Goal: Information Seeking & Learning: Learn about a topic

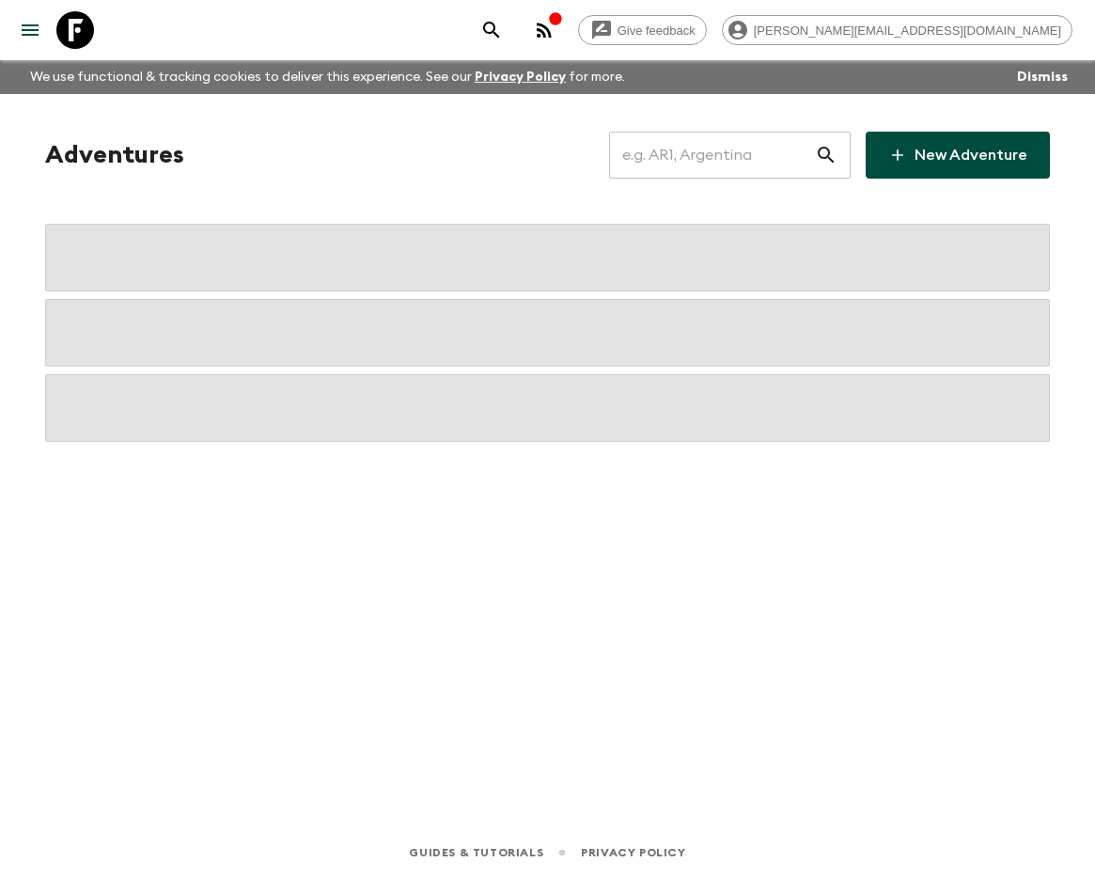
click at [715, 164] on input "text" at bounding box center [712, 155] width 206 height 53
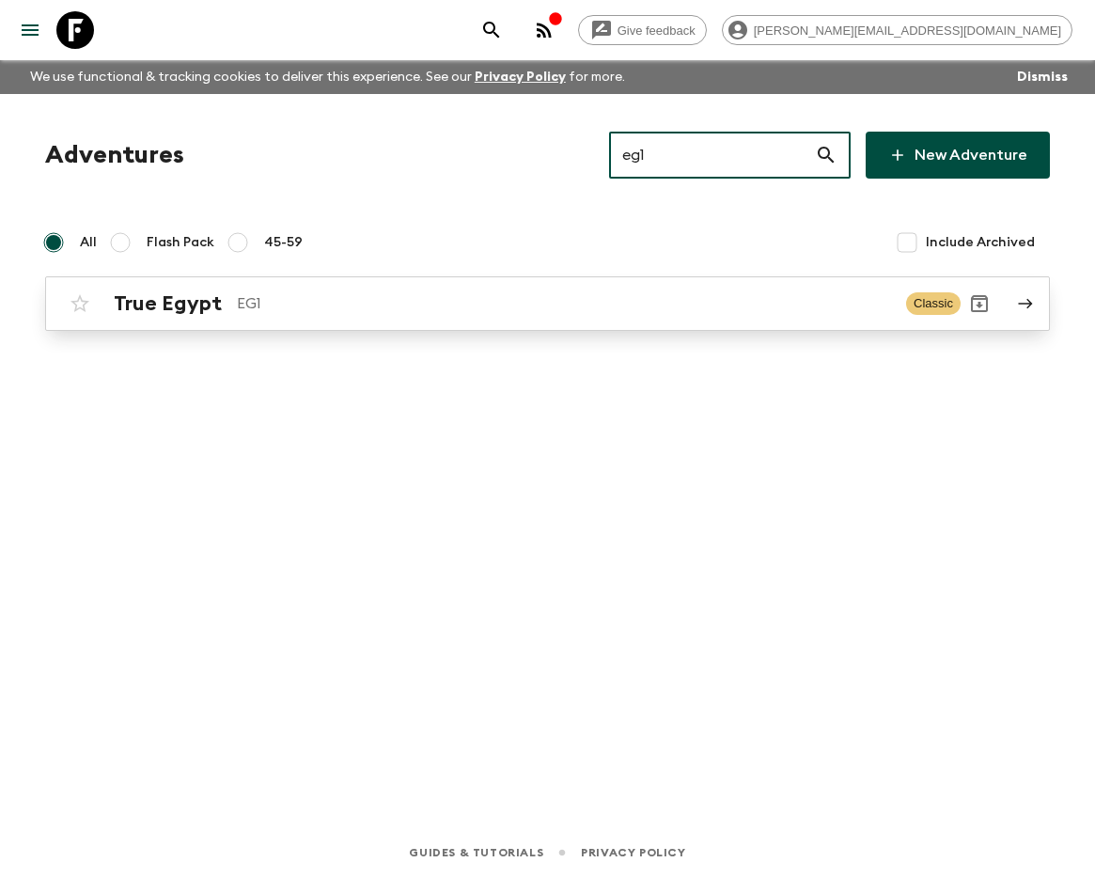
type input "eg1"
click at [313, 292] on p "EG1" at bounding box center [564, 303] width 654 height 23
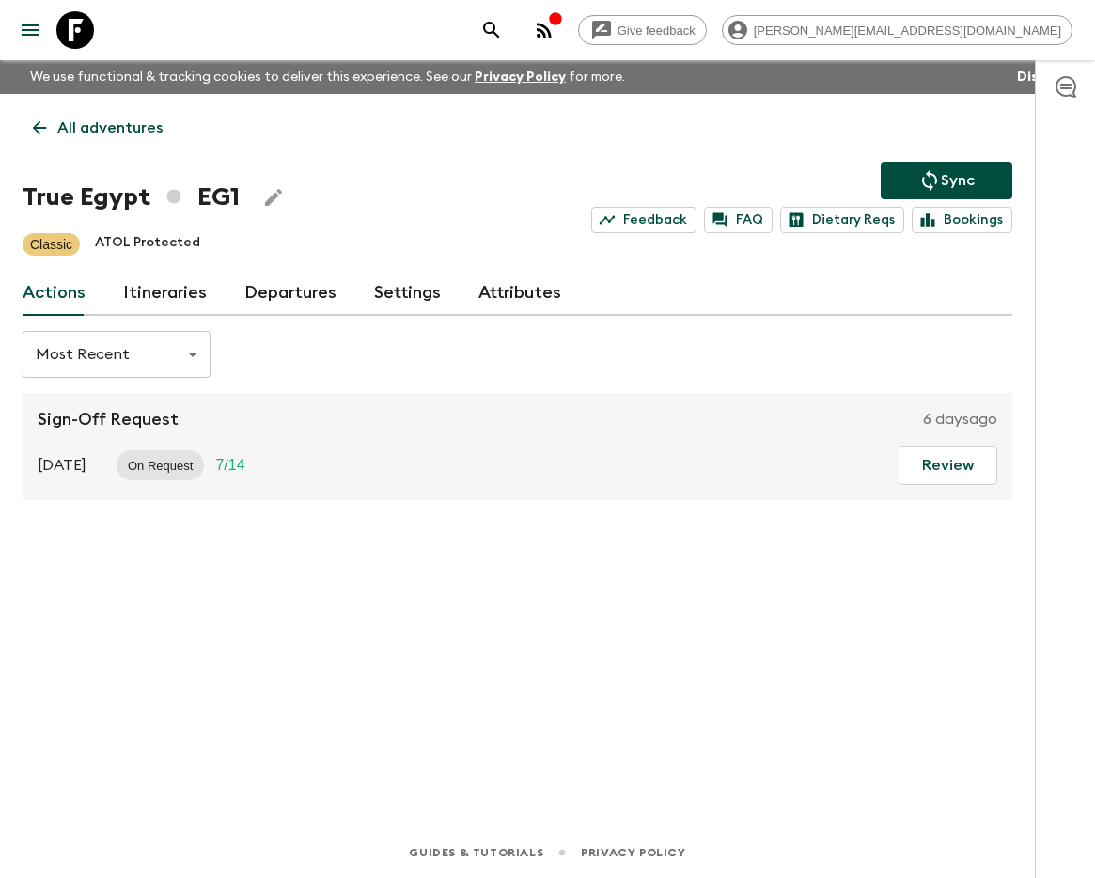
click at [154, 274] on link "Itineraries" at bounding box center [165, 293] width 84 height 45
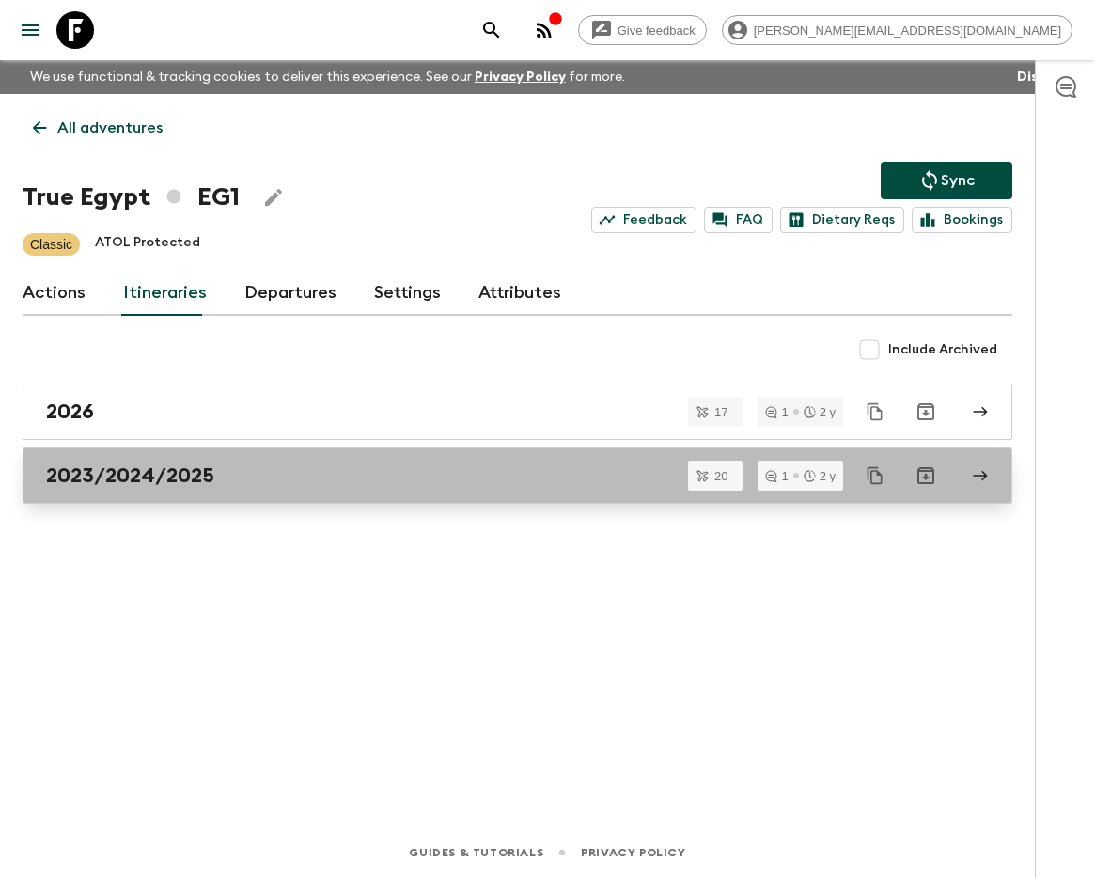
click at [169, 468] on h2 "2023/2024/2025" at bounding box center [130, 475] width 168 height 24
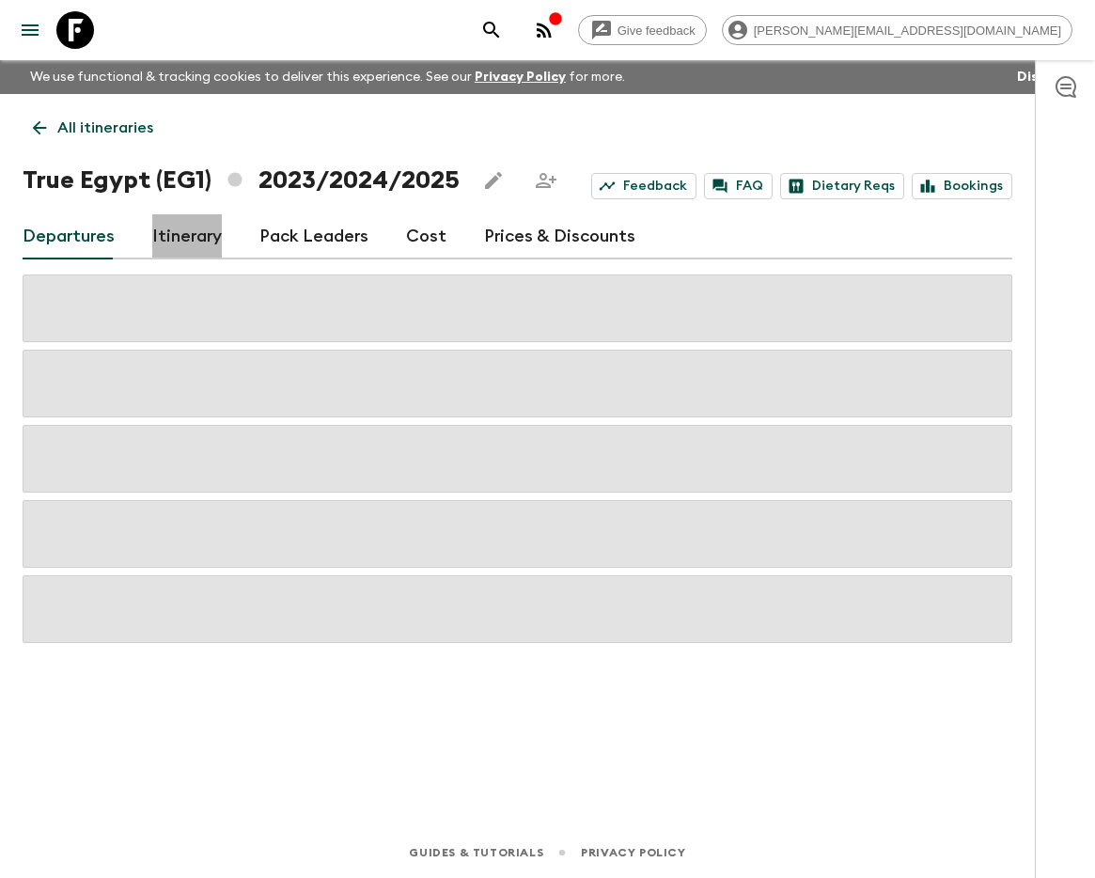
click at [155, 226] on link "Itinerary" at bounding box center [187, 236] width 70 height 45
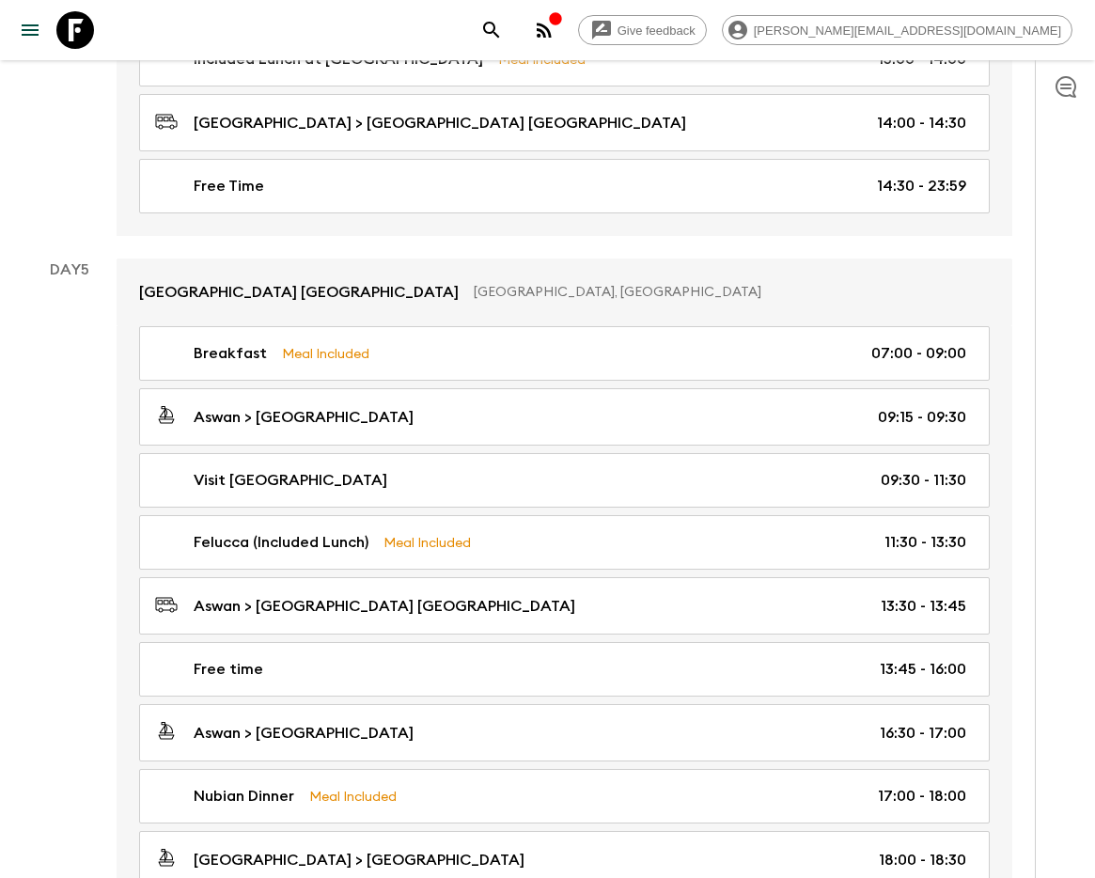
scroll to position [2444, 0]
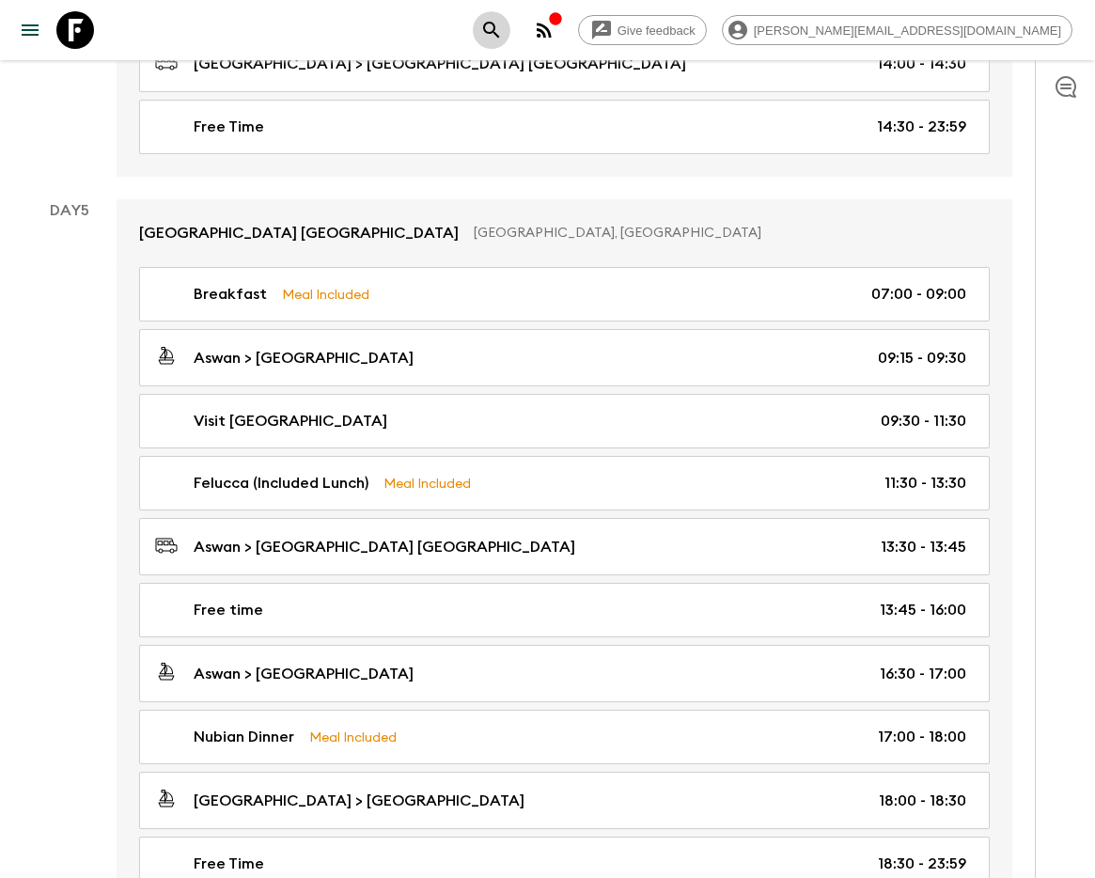
click at [503, 34] on icon "search adventures" at bounding box center [491, 30] width 23 height 23
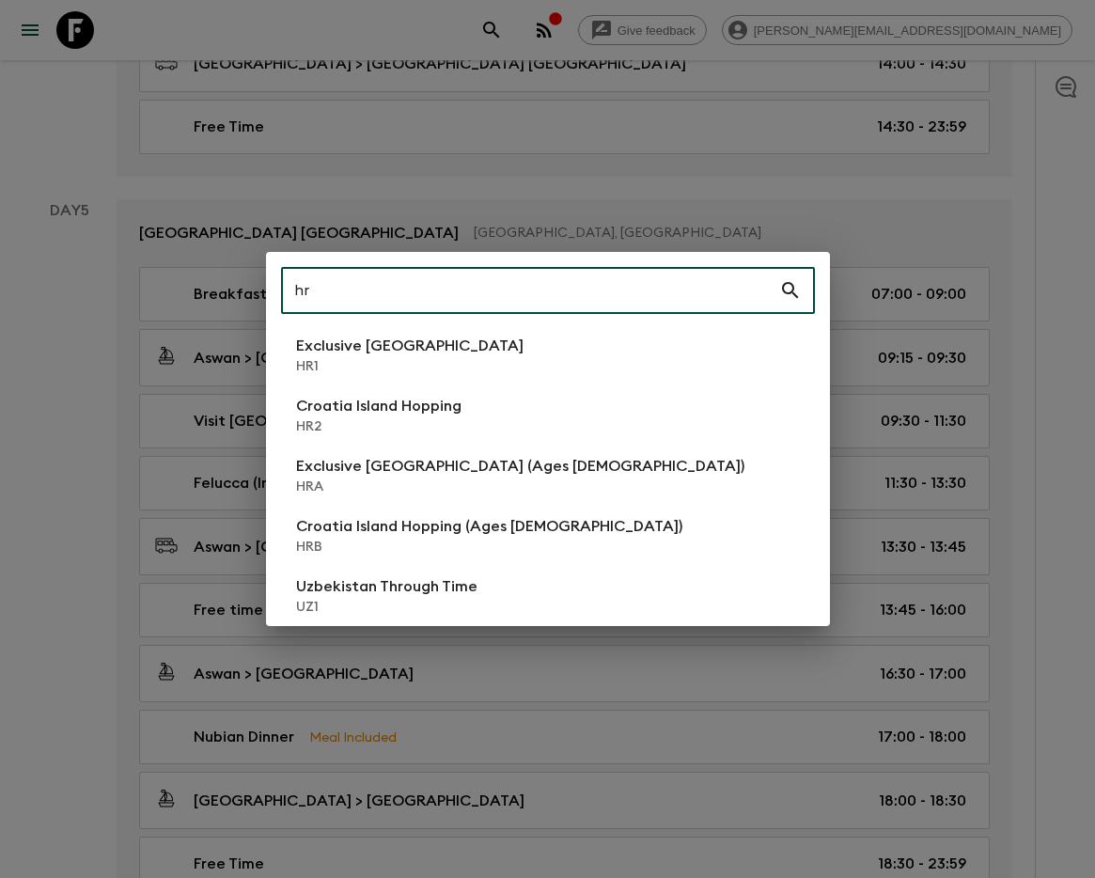
type input "hr2"
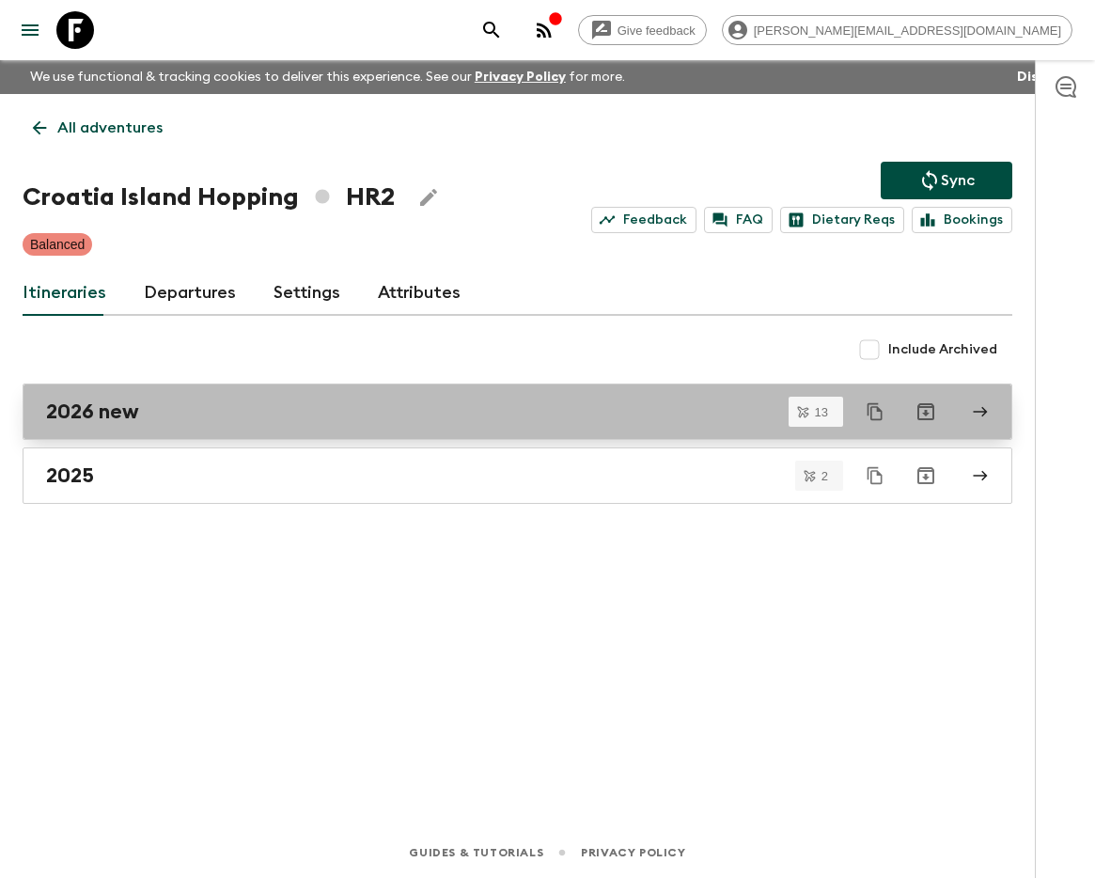
click at [219, 419] on div "2026 new" at bounding box center [499, 411] width 907 height 24
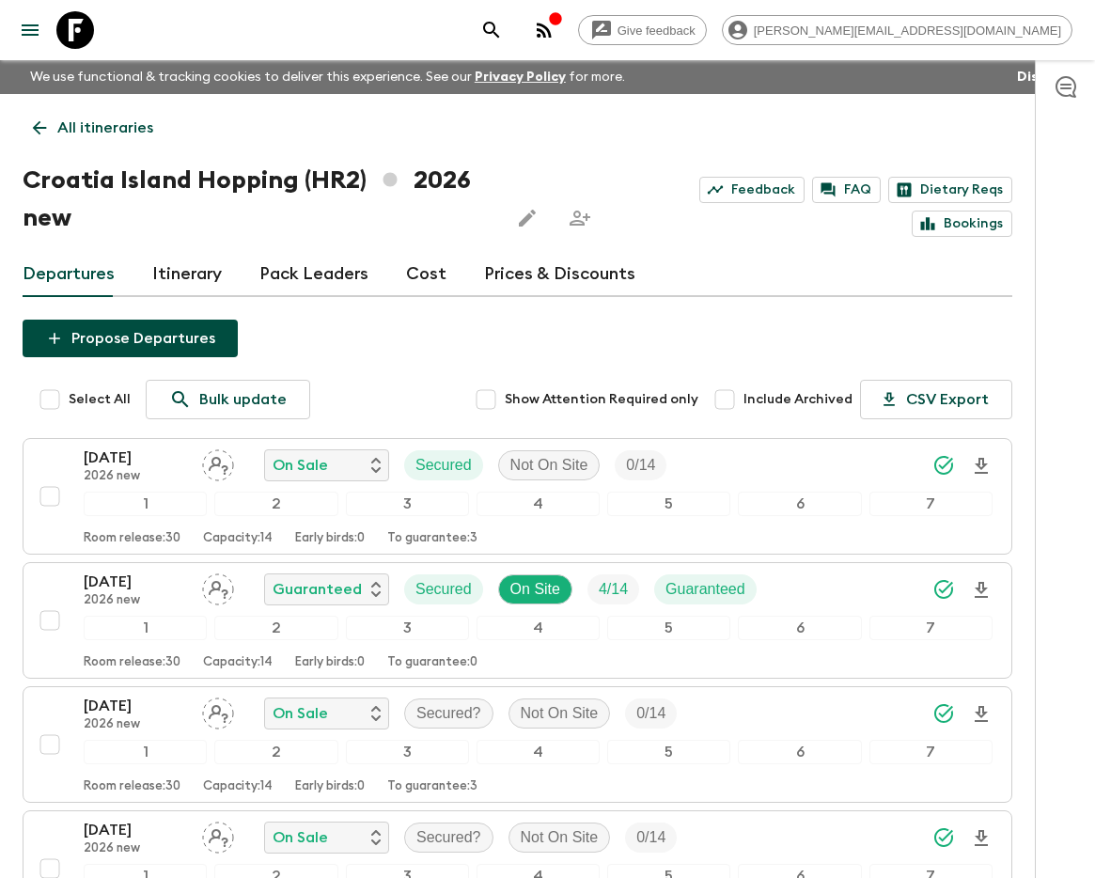
click at [184, 274] on link "Itinerary" at bounding box center [187, 274] width 70 height 45
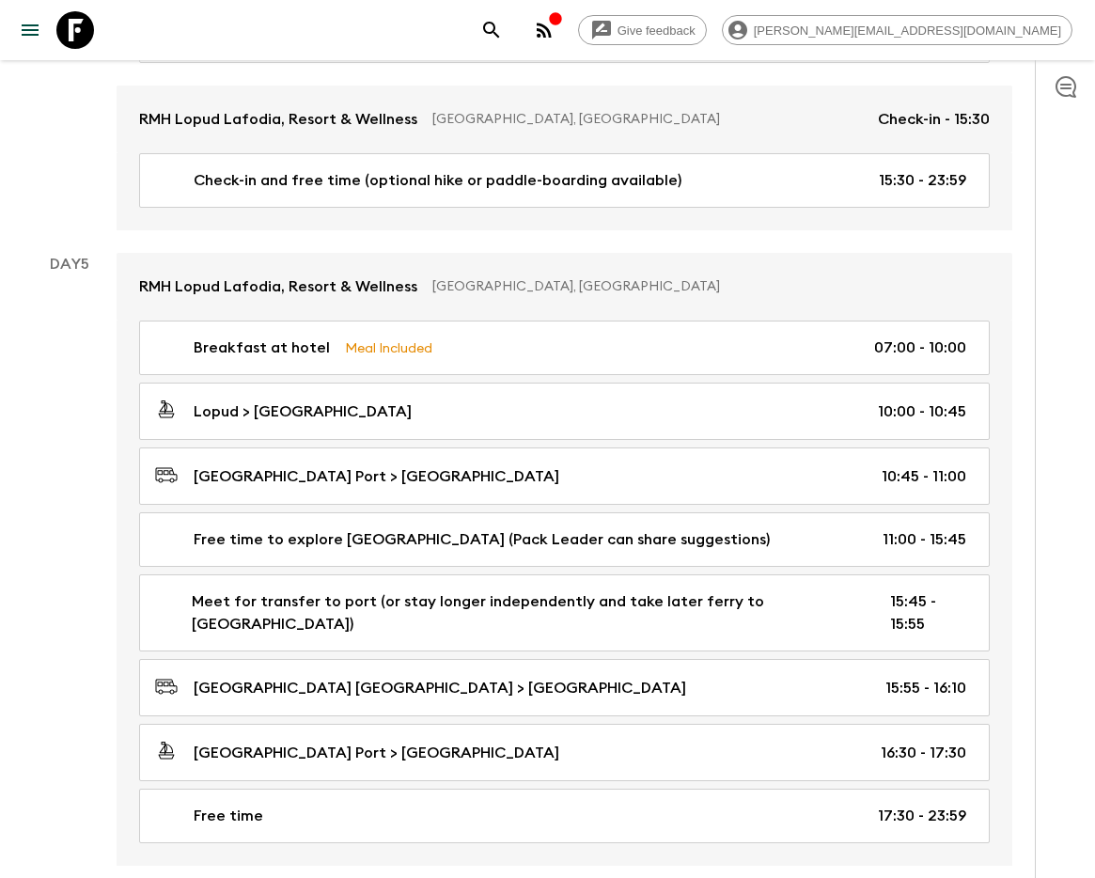
scroll to position [3676, 0]
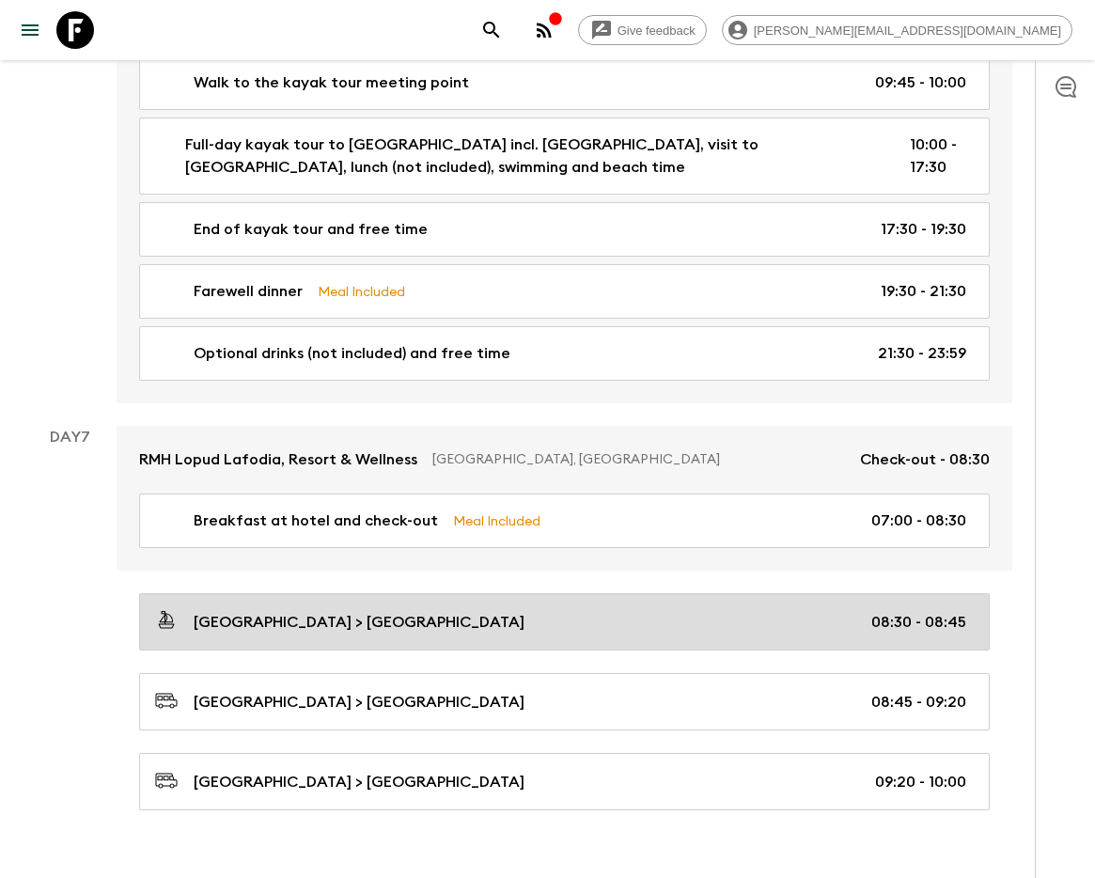
click at [356, 611] on p "[GEOGRAPHIC_DATA] > [GEOGRAPHIC_DATA]" at bounding box center [359, 622] width 331 height 23
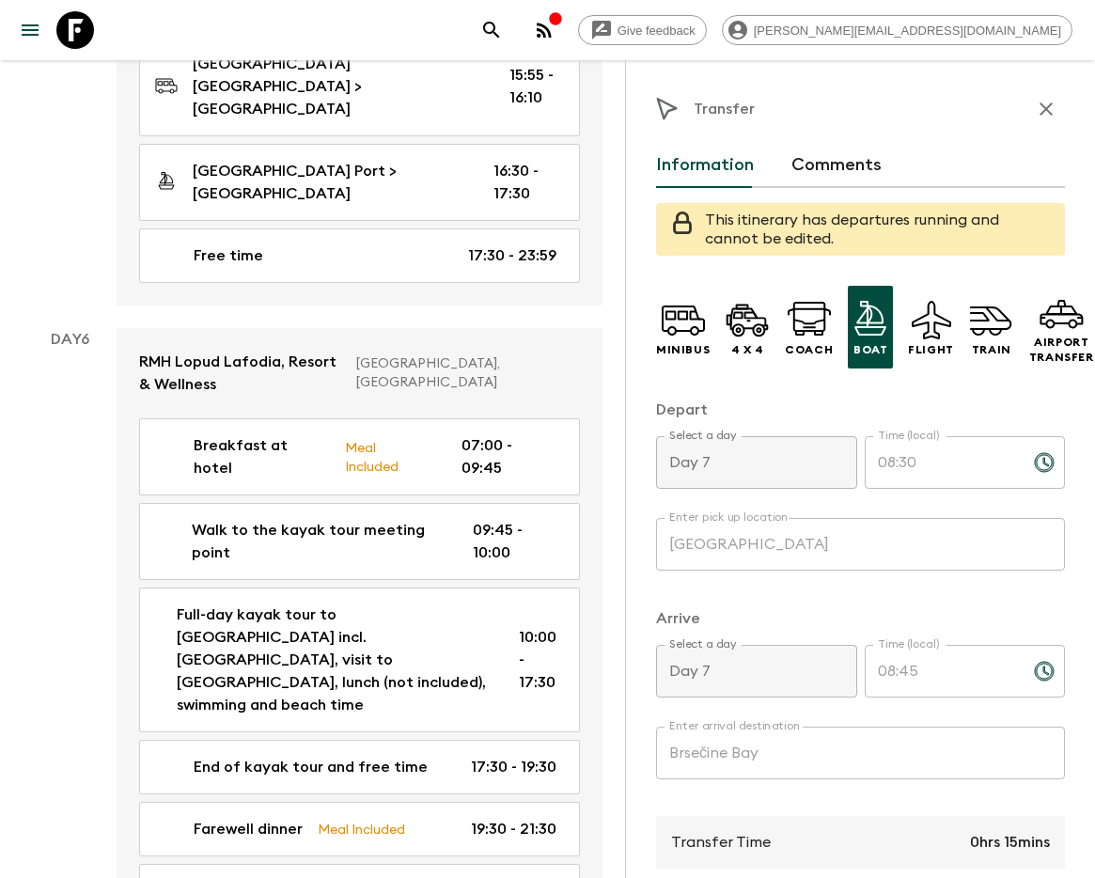
scroll to position [4202, 0]
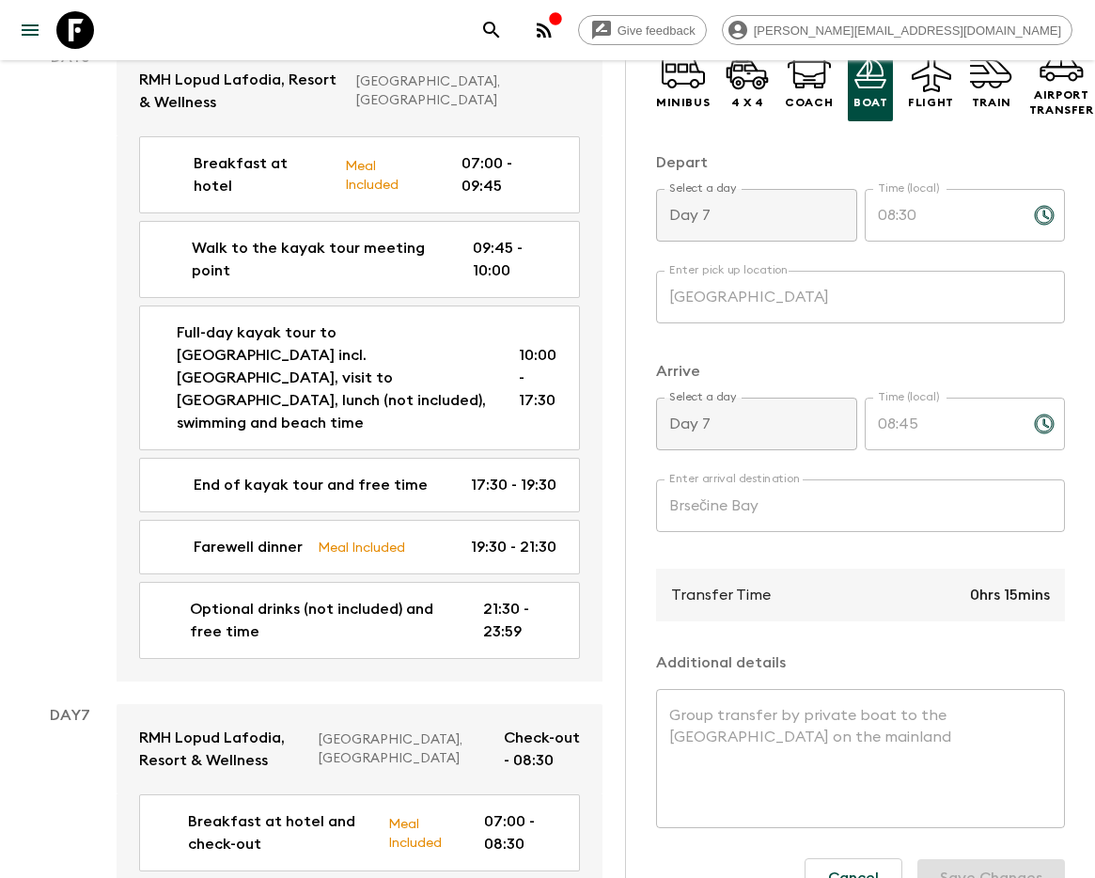
scroll to position [250, 0]
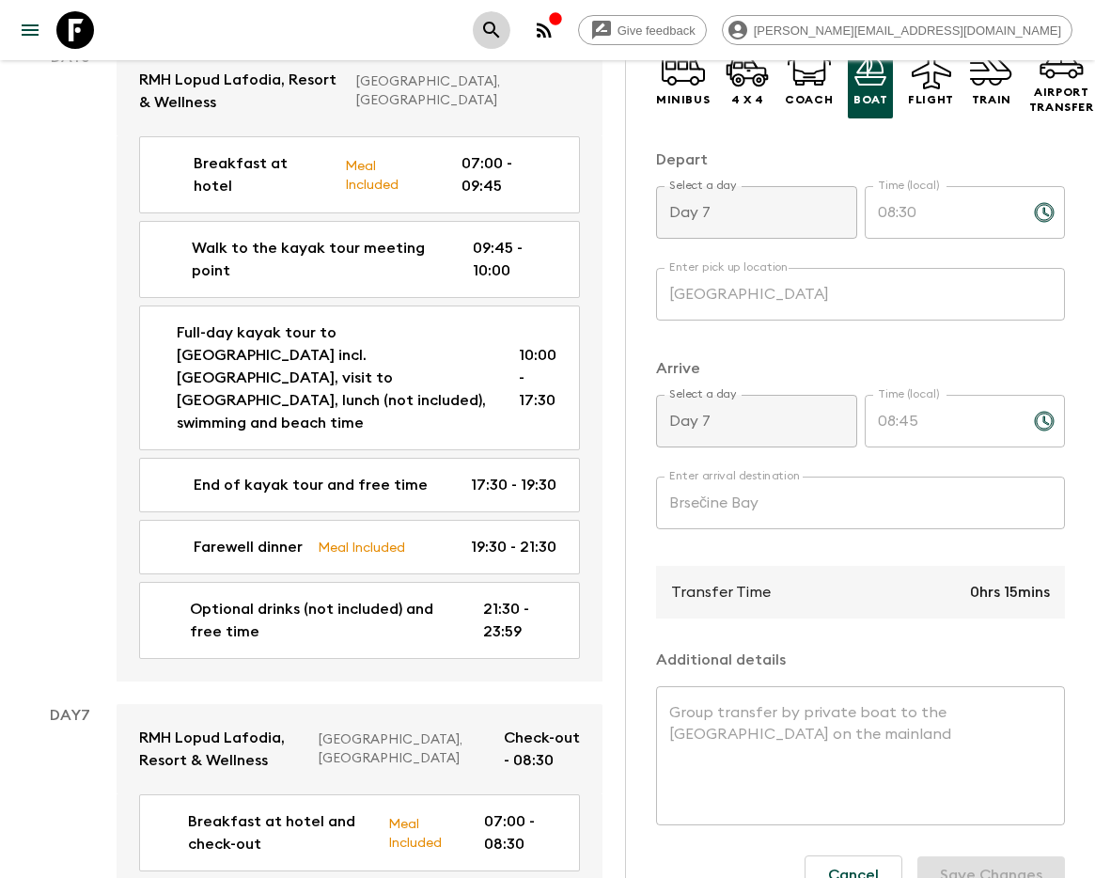
click at [510, 31] on button "search adventures" at bounding box center [492, 30] width 38 height 38
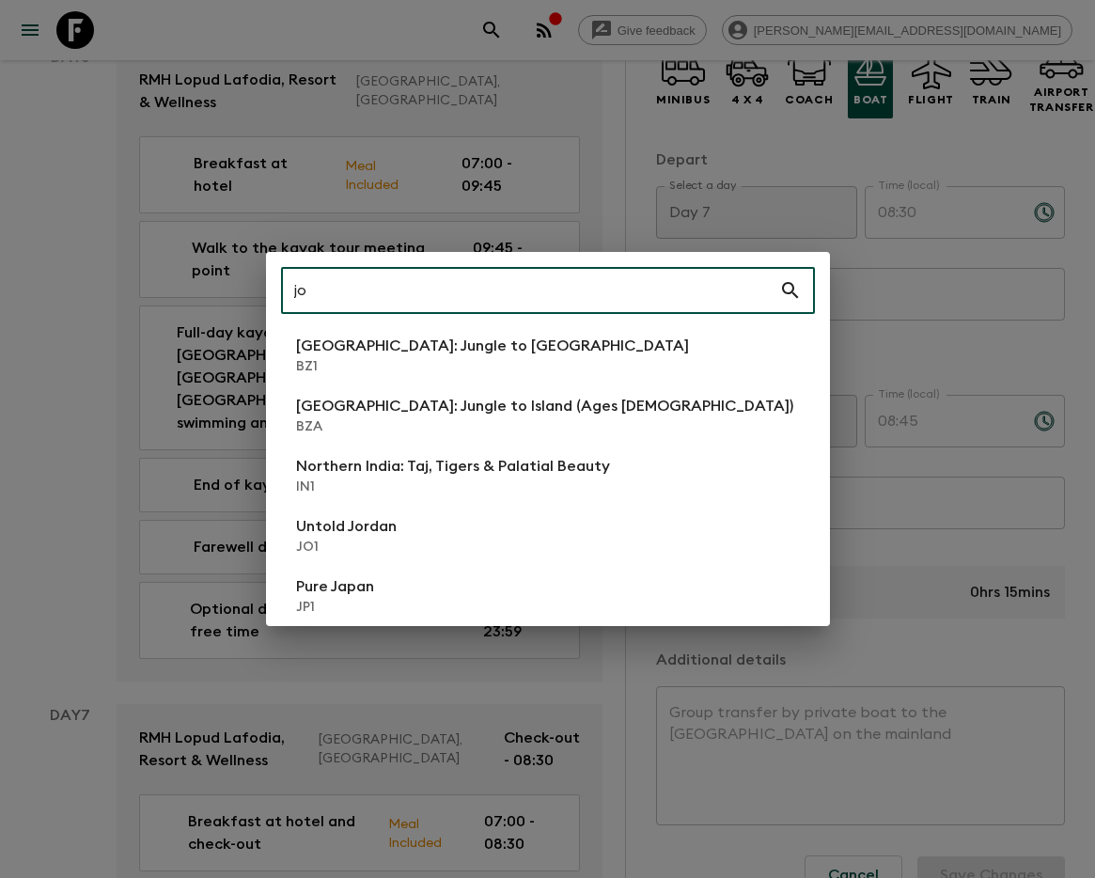
type input "jo1"
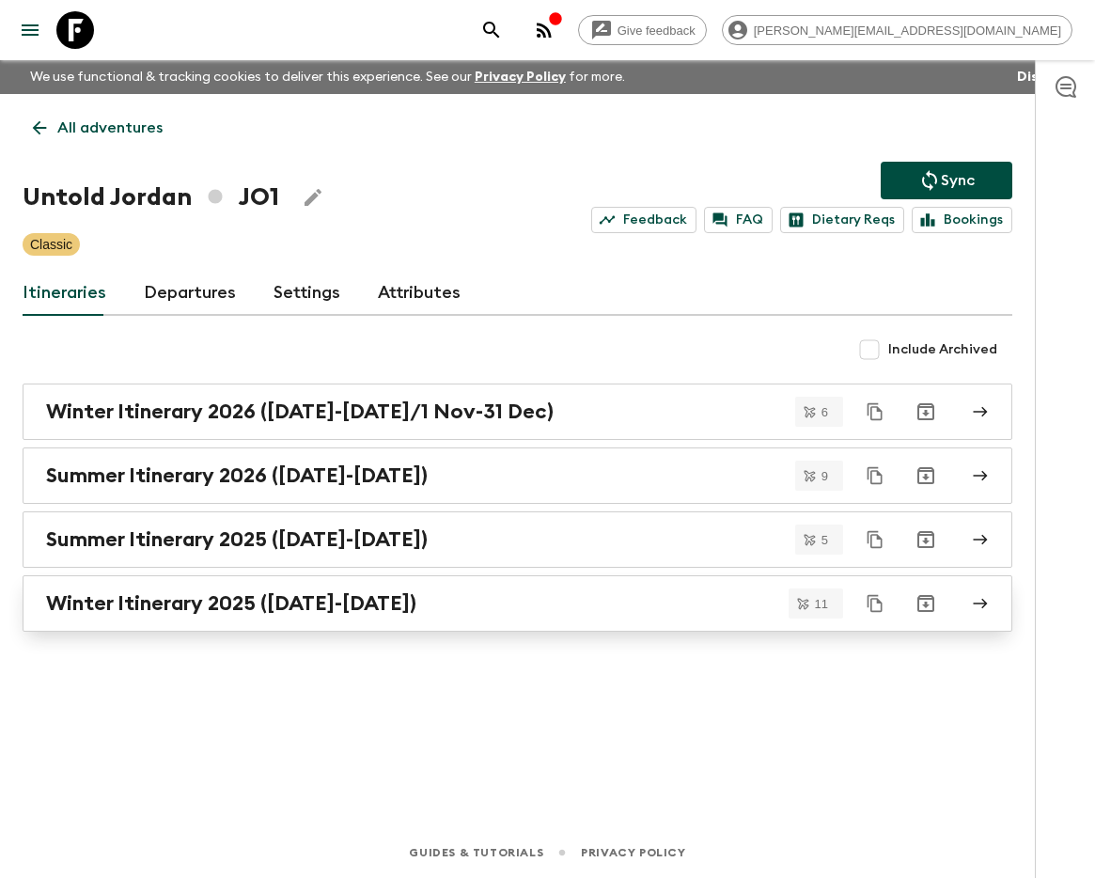
click at [192, 622] on link "Winter Itinerary 2025 ([DATE]-[DATE])" at bounding box center [518, 603] width 990 height 56
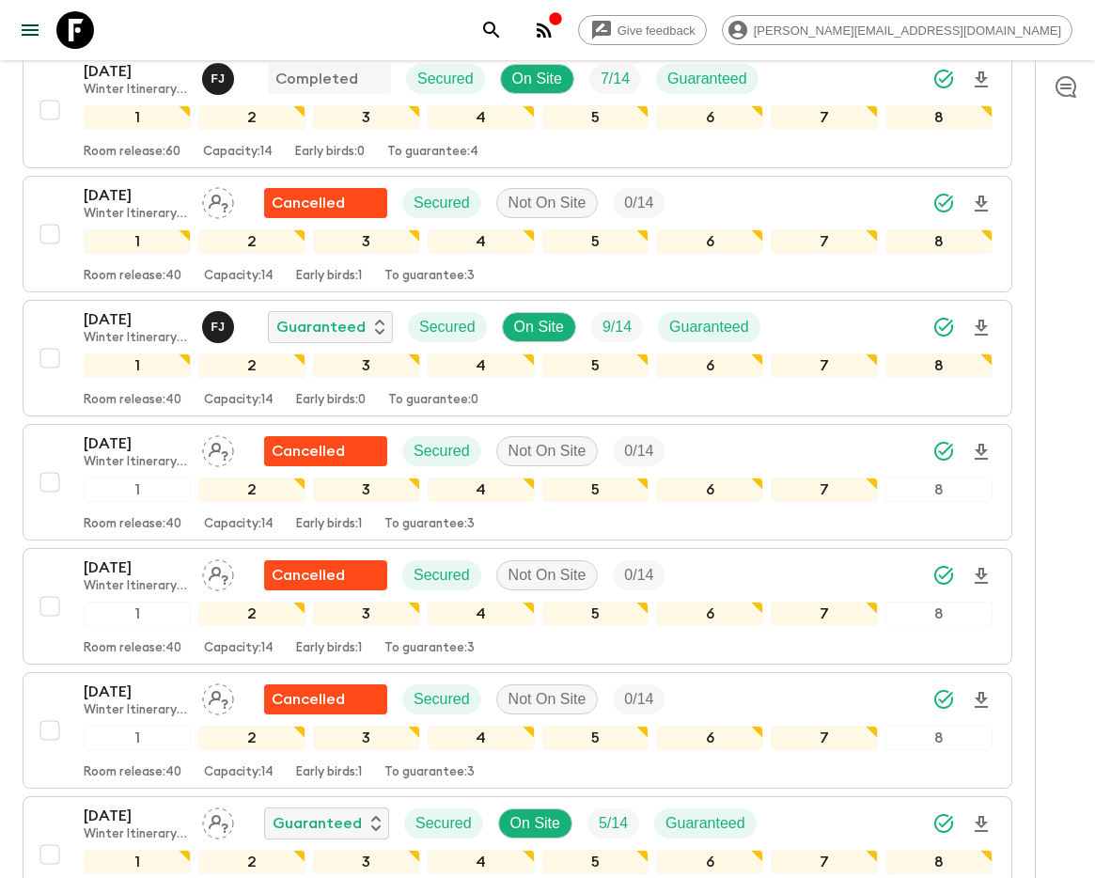
scroll to position [613, 0]
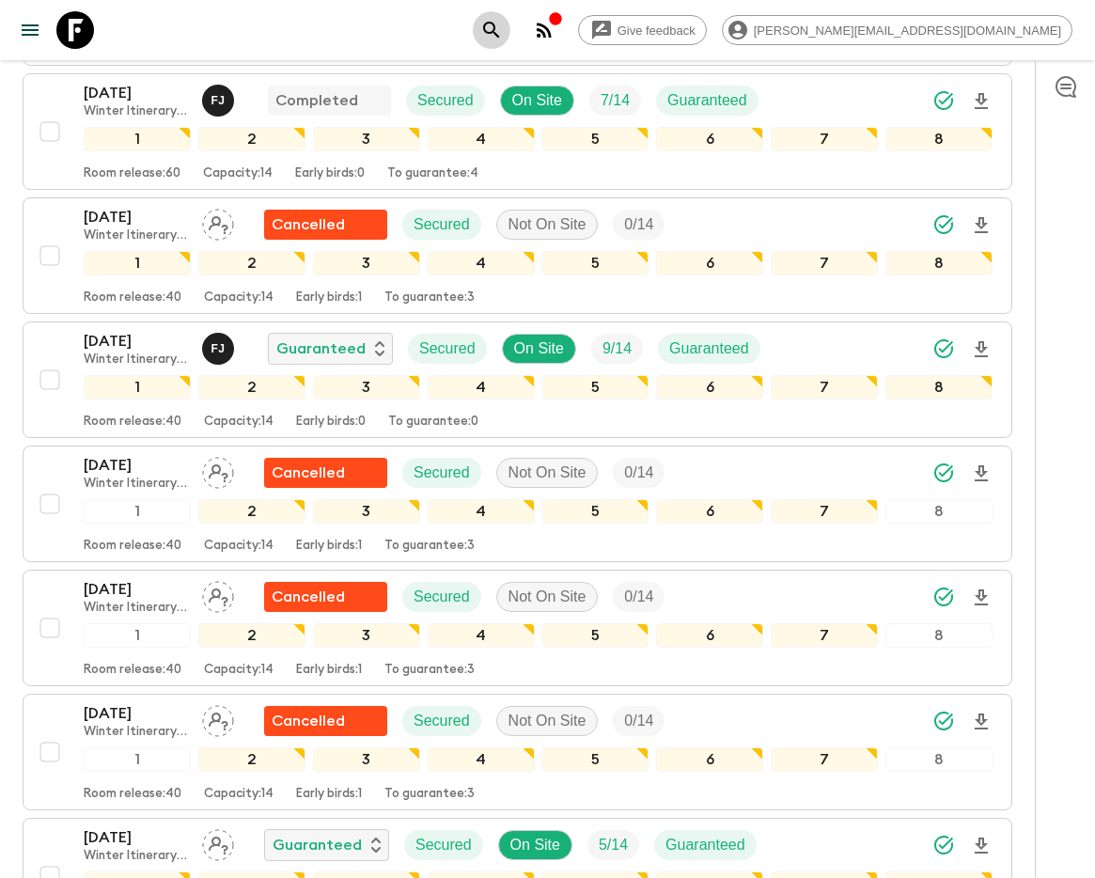
click at [510, 36] on button "search adventures" at bounding box center [492, 30] width 38 height 38
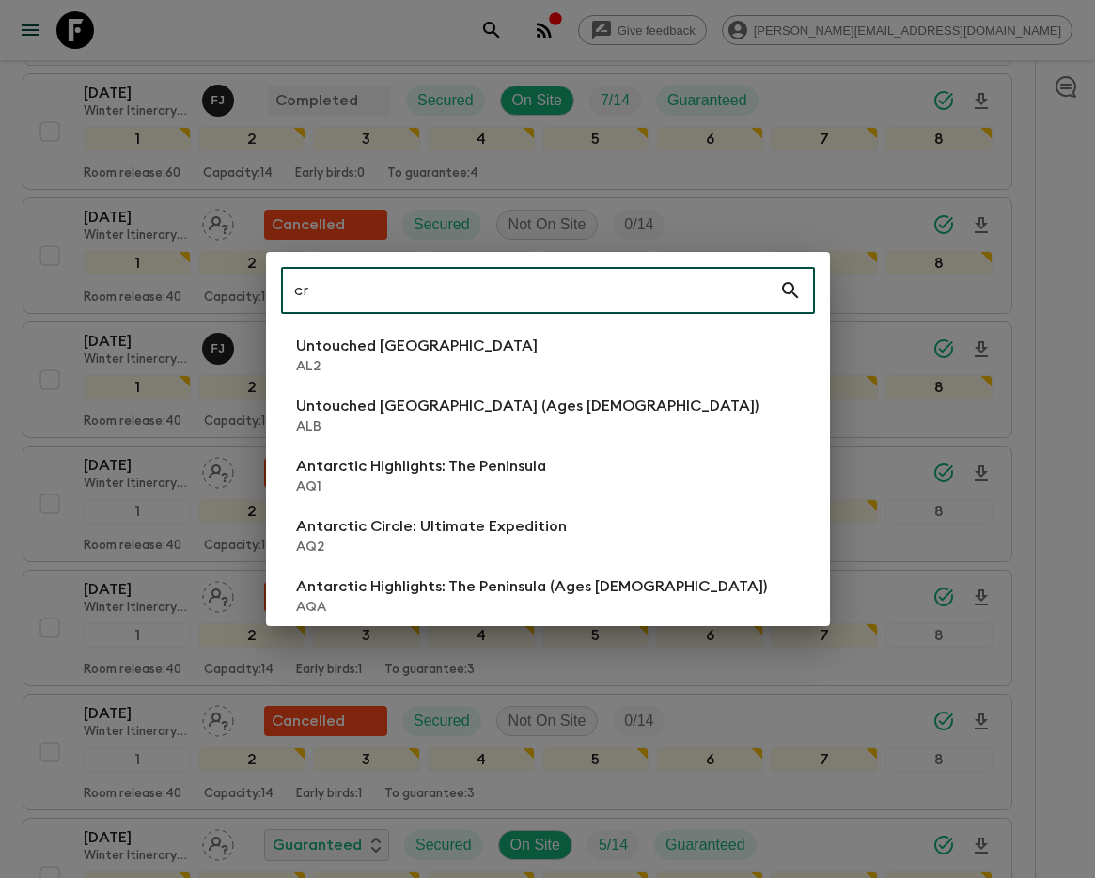
type input "cr1"
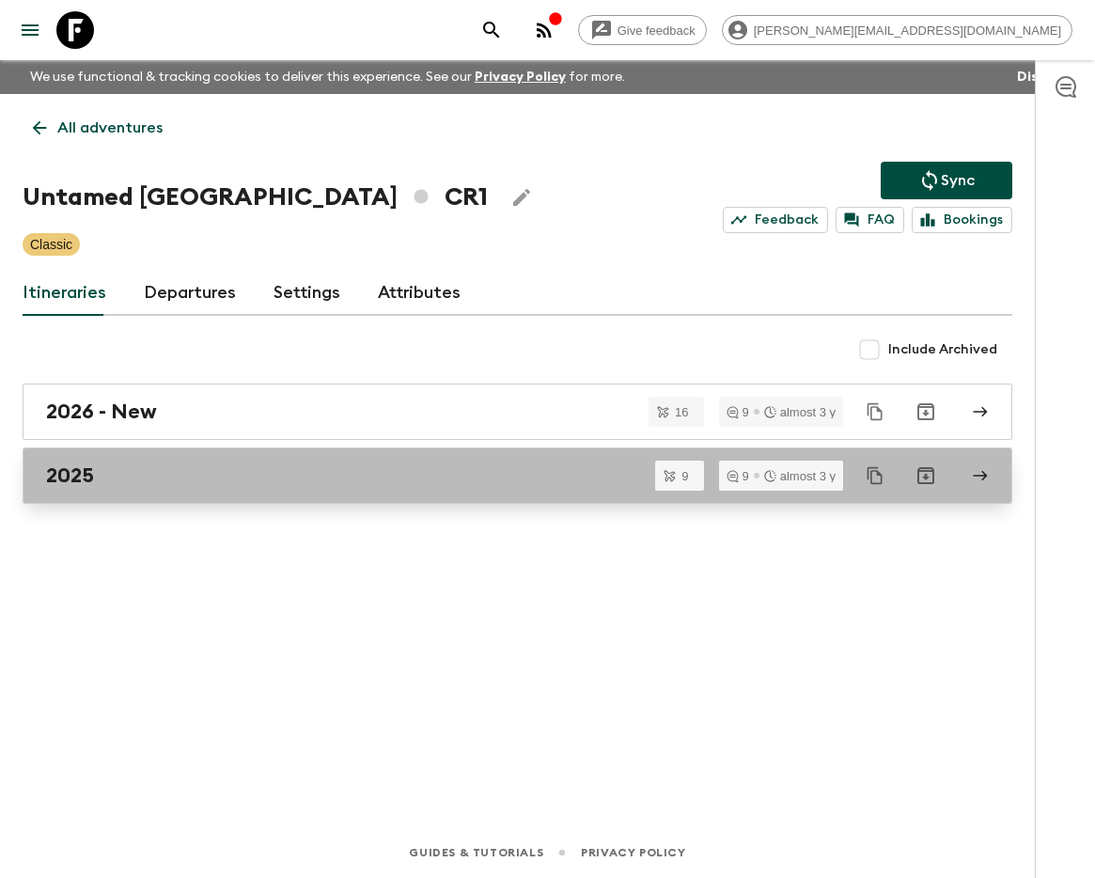
click at [238, 488] on link "2025" at bounding box center [518, 475] width 990 height 56
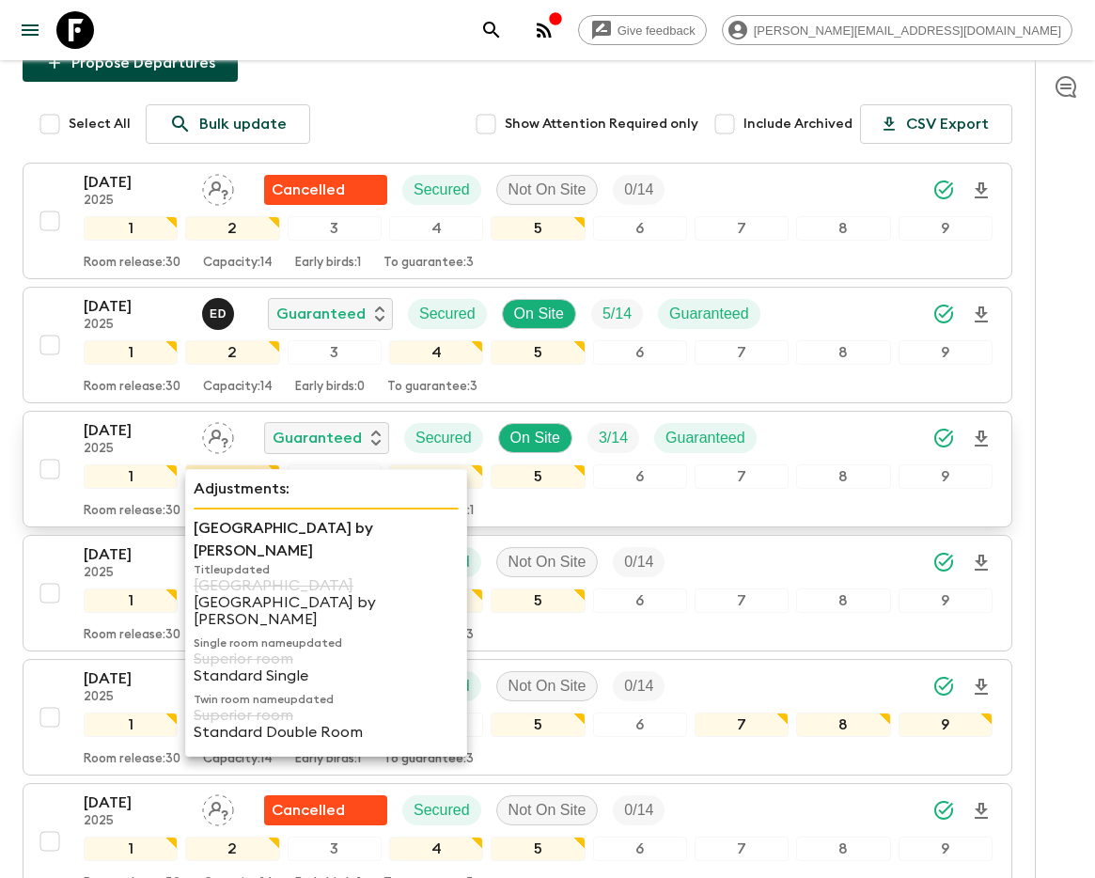
scroll to position [257, 0]
